Goal: Task Accomplishment & Management: Use online tool/utility

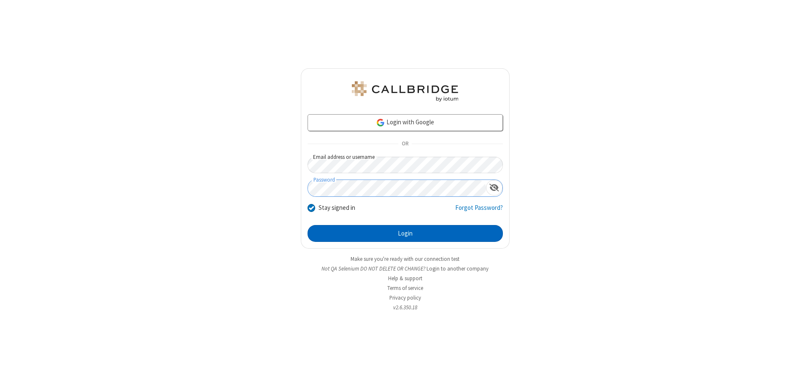
click at [405, 234] on button "Login" at bounding box center [404, 233] width 195 height 17
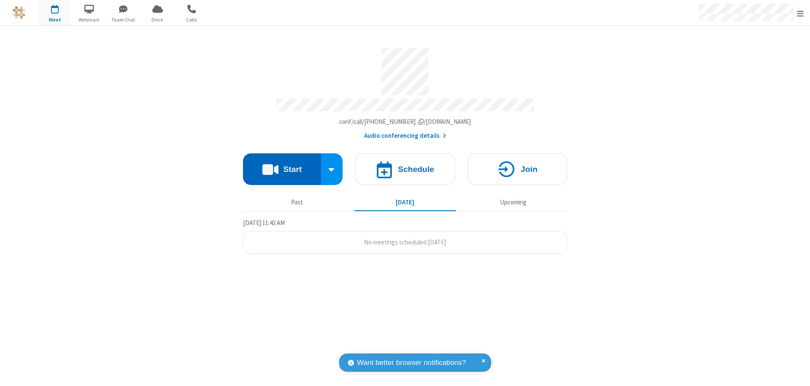
click at [282, 165] on button "Start" at bounding box center [282, 169] width 78 height 32
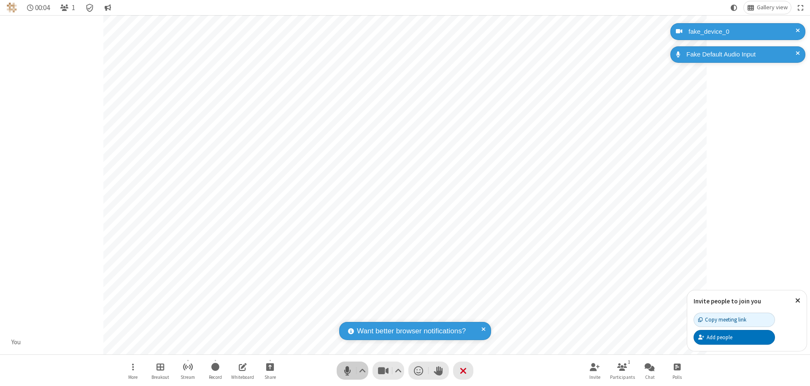
click at [347, 371] on span "Mute (⌘+Shift+A)" at bounding box center [347, 371] width 13 height 12
click at [347, 371] on span "Unmute (⌘+Shift+A)" at bounding box center [347, 371] width 13 height 12
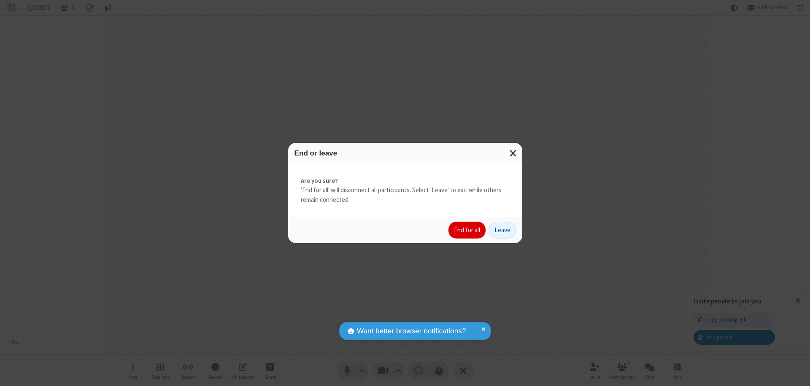
click at [467, 230] on button "End for all" at bounding box center [466, 230] width 37 height 17
